Goal: Check status: Check status

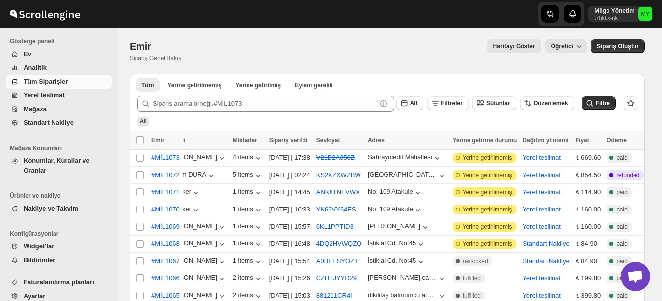
scroll to position [0, 23]
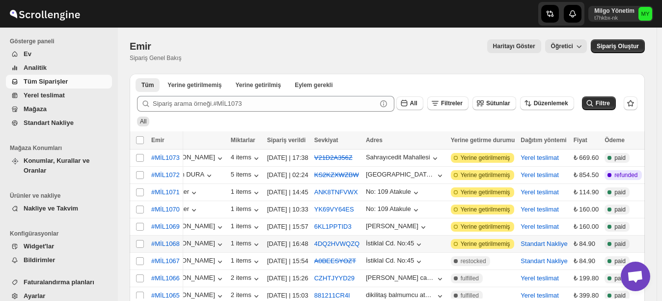
click at [458, 242] on icon at bounding box center [456, 244] width 4 height 4
click at [466, 231] on td "Attention Incomplete Yerine getirilmemiş" at bounding box center [483, 226] width 70 height 17
checkbox input "true"
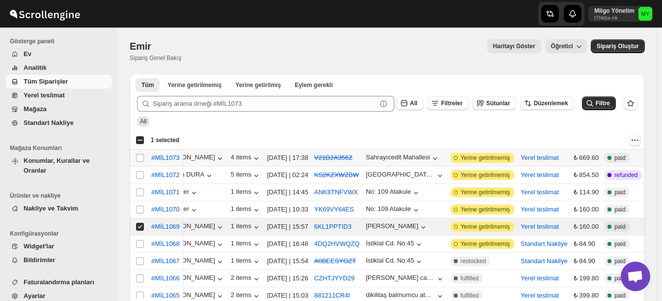
click at [461, 162] on icon at bounding box center [456, 158] width 10 height 10
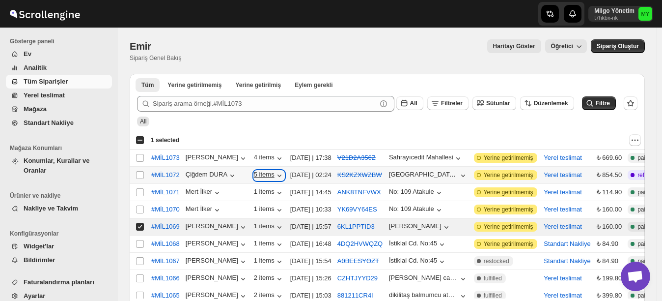
click at [278, 173] on icon "button" at bounding box center [280, 175] width 10 height 10
click at [277, 157] on icon "button" at bounding box center [280, 158] width 10 height 10
click at [313, 137] on div at bounding box center [414, 140] width 454 height 12
click at [464, 175] on icon "button" at bounding box center [463, 175] width 4 height 2
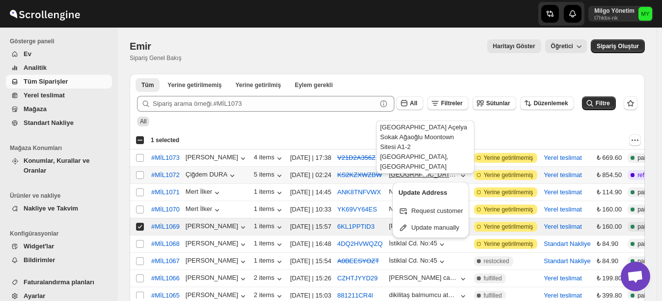
click at [439, 176] on div "[GEOGRAPHIC_DATA] Açelya Sokak Ağaoğlu Moontown Sitesi A1-2 Blok D:8" at bounding box center [423, 173] width 69 height 7
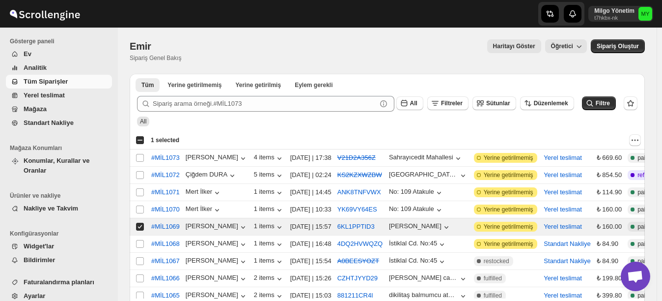
click at [459, 126] on div "All" at bounding box center [385, 117] width 504 height 19
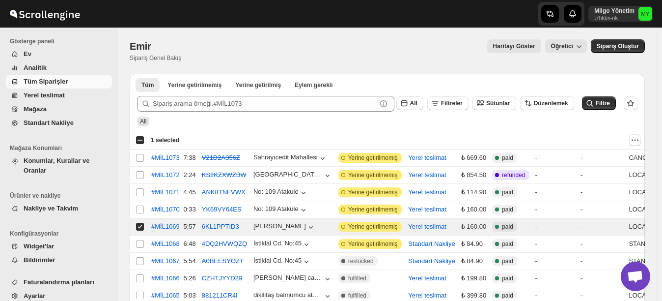
scroll to position [0, 152]
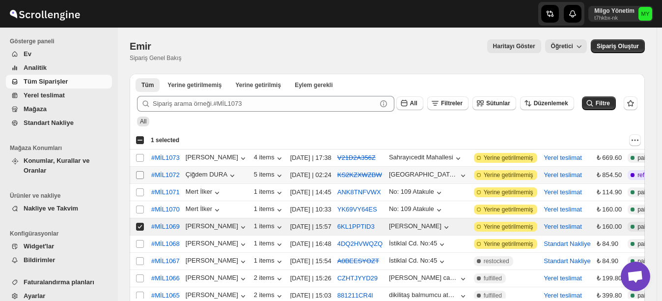
click at [143, 176] on input "Select order" at bounding box center [140, 175] width 8 height 8
checkbox input "true"
click at [138, 222] on input "Select order" at bounding box center [140, 226] width 8 height 8
checkbox input "false"
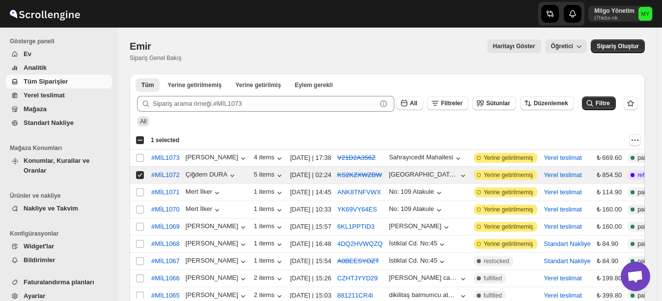
click at [223, 126] on div "Submit All Filtreler Sütunlar Düzenlemek Filtre All" at bounding box center [387, 109] width 515 height 43
click at [210, 87] on span "Yerine getirilmemiş" at bounding box center [194, 85] width 54 height 8
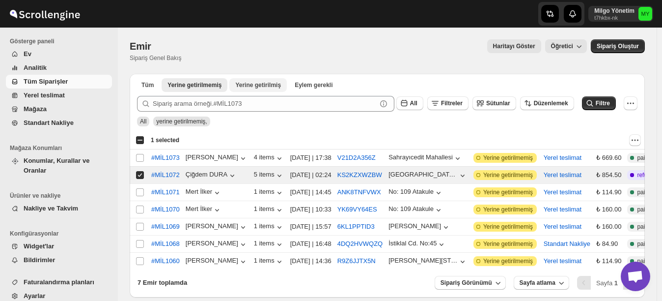
click at [252, 90] on button "Yerine getirilmiş" at bounding box center [257, 85] width 57 height 14
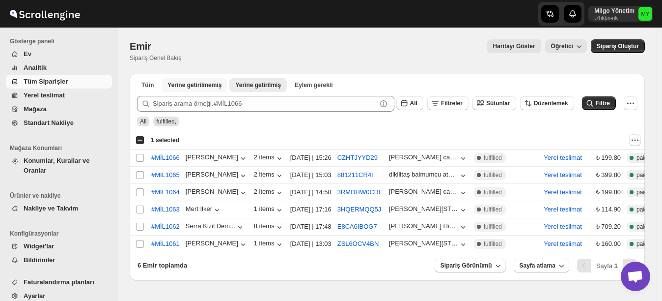
click at [211, 88] on span "Yerine getirilmemiş" at bounding box center [194, 85] width 54 height 8
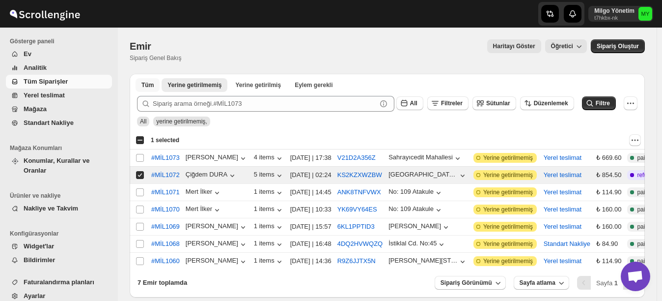
click at [154, 82] on button "Tüm" at bounding box center [148, 85] width 24 height 14
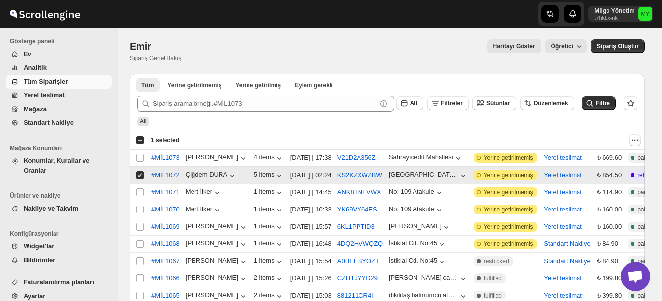
click at [139, 175] on input "Select order" at bounding box center [140, 175] width 8 height 8
checkbox input "false"
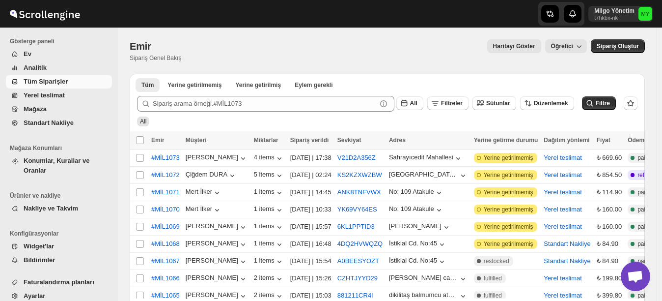
click at [217, 117] on div "All" at bounding box center [385, 117] width 504 height 19
